Goal: Transaction & Acquisition: Purchase product/service

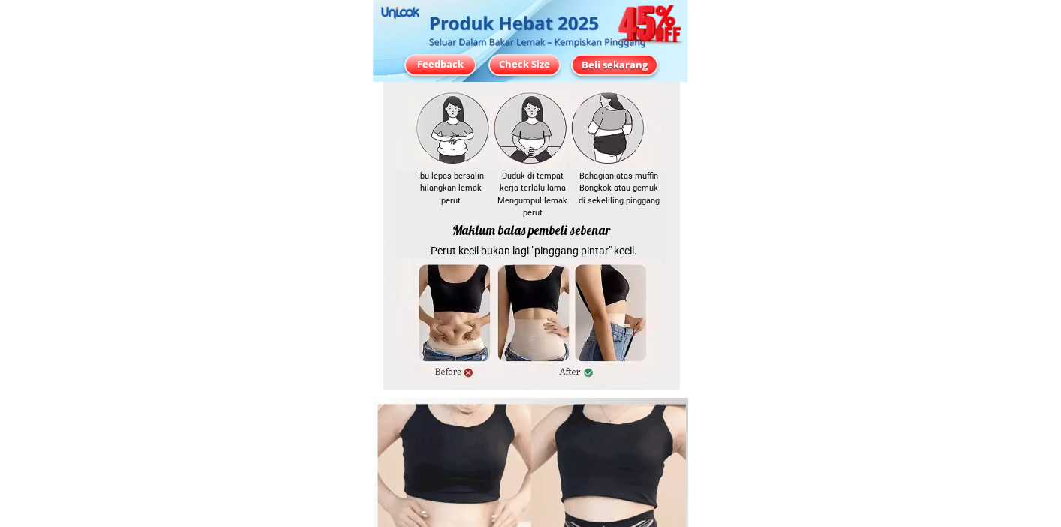
click at [599, 63] on div "Beli sekarang" at bounding box center [614, 64] width 92 height 16
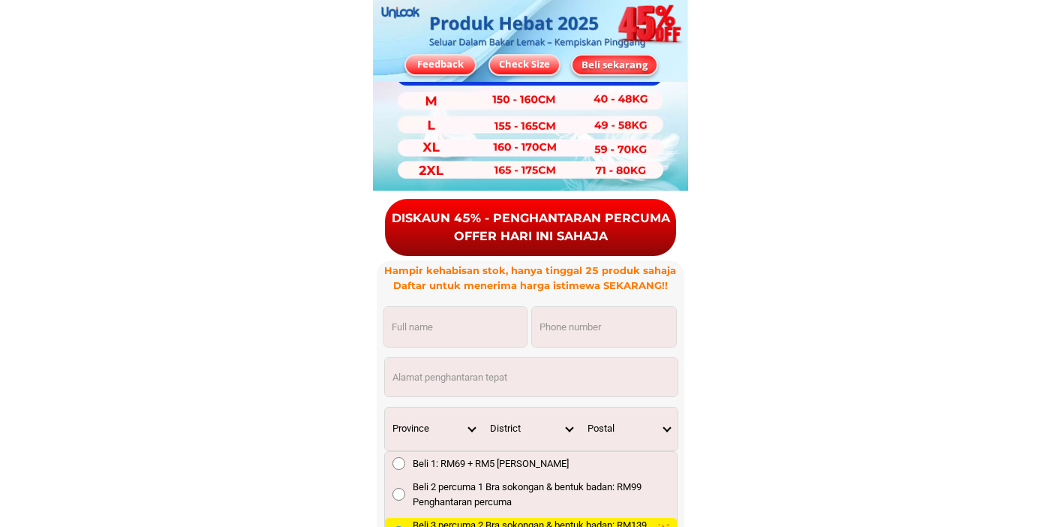
scroll to position [11290, 0]
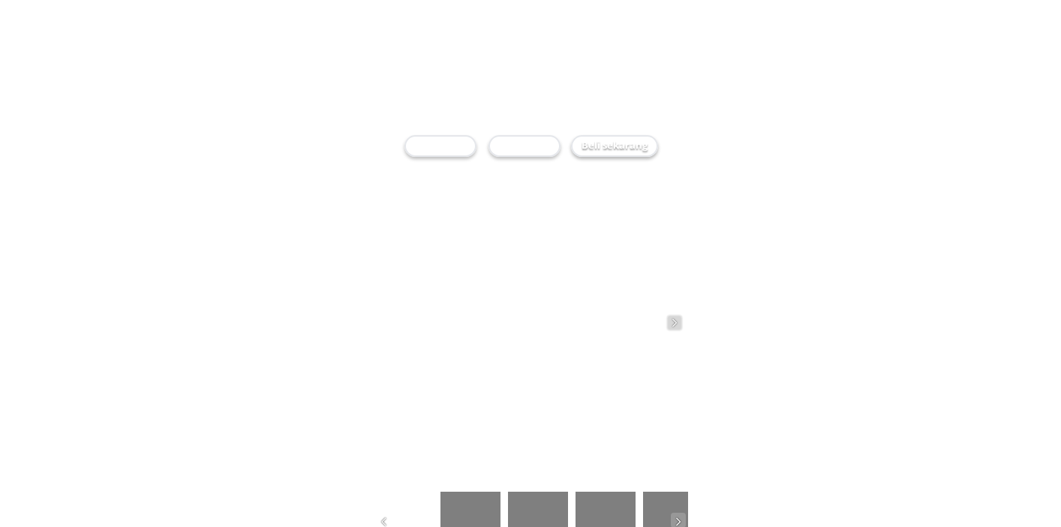
checkbox input "true"
radio input "true"
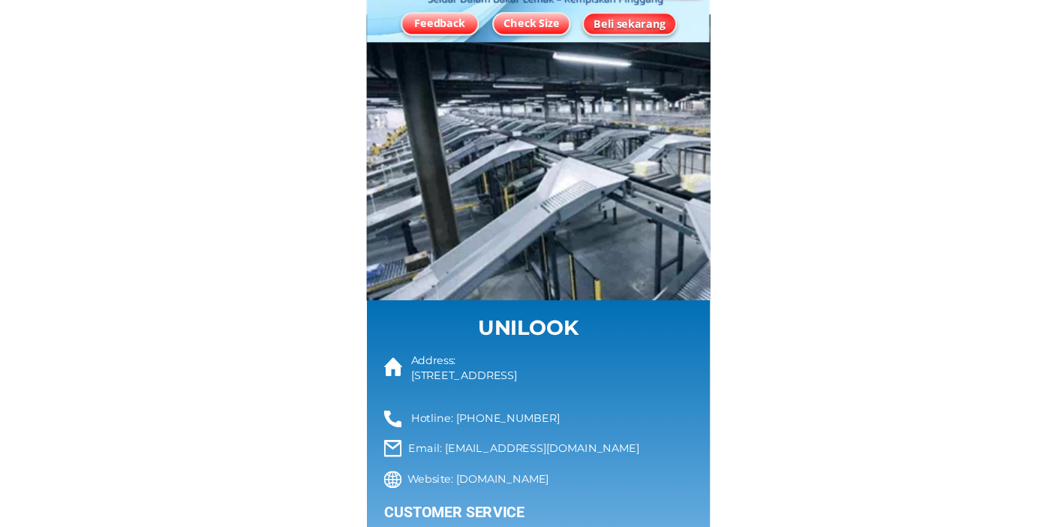
scroll to position [12203, 0]
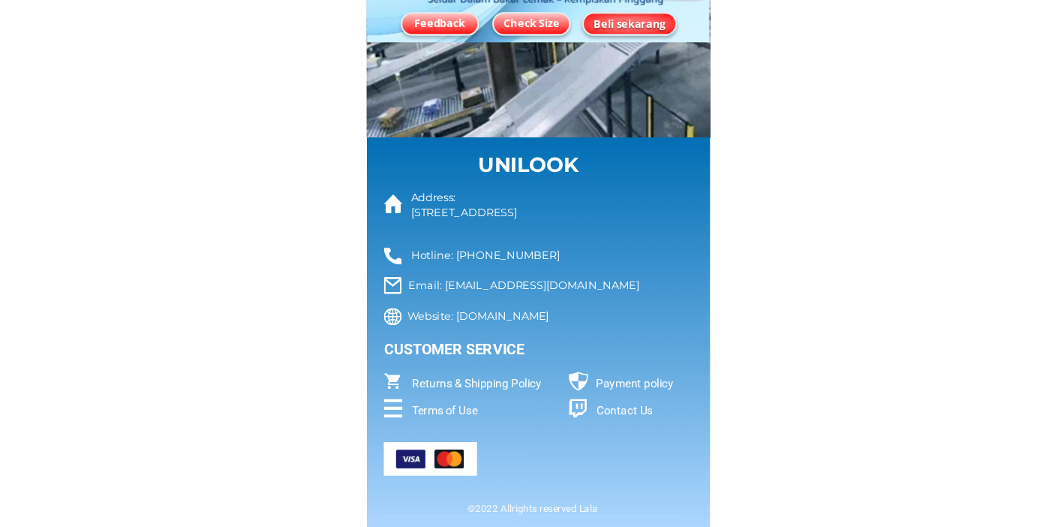
click at [617, 62] on div "Beli sekarang" at bounding box center [614, 64] width 85 height 15
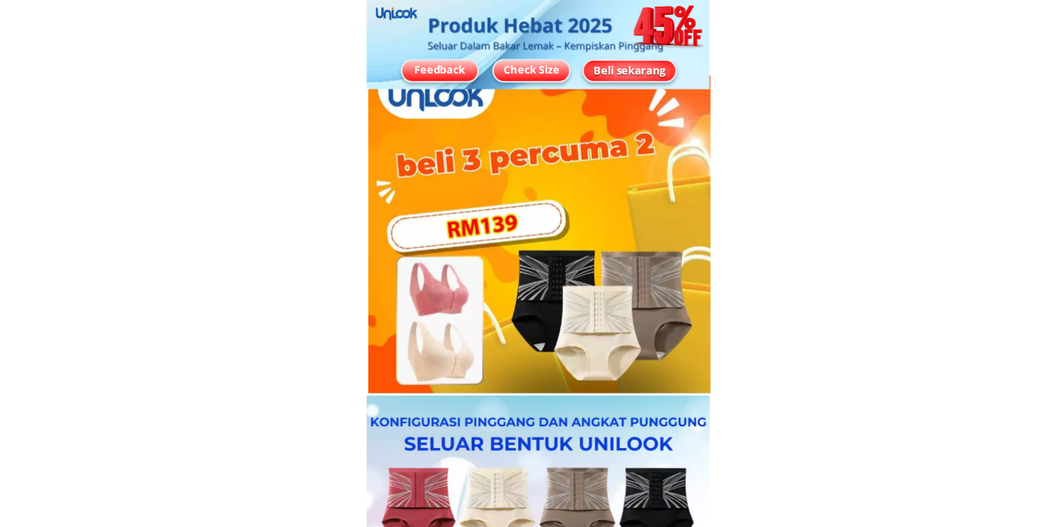
scroll to position [10671, 0]
